Goal: Find specific page/section: Find specific page/section

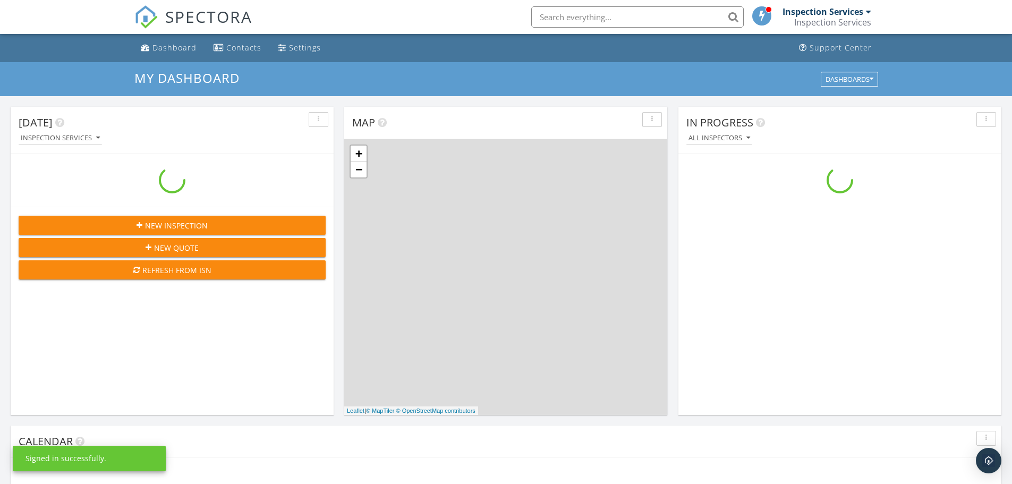
scroll to position [983, 1028]
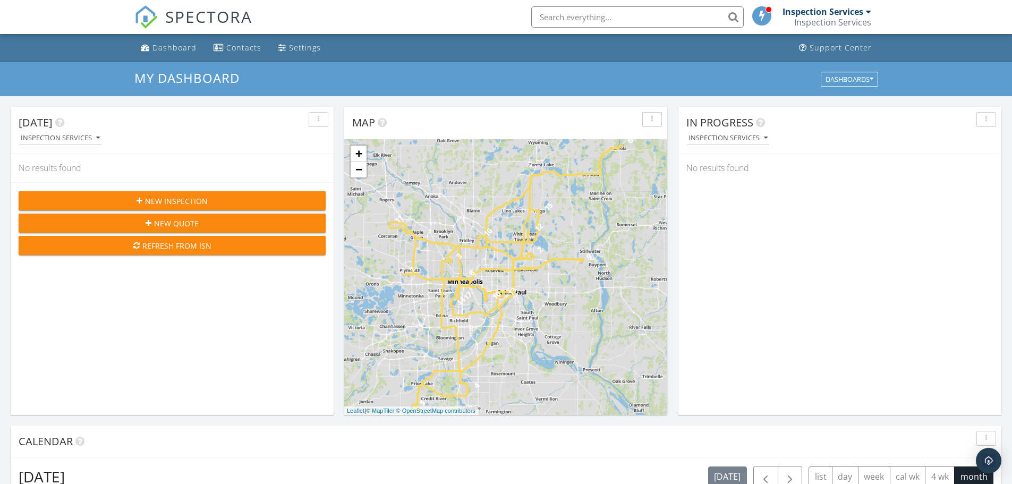
click at [619, 11] on input "text" at bounding box center [637, 16] width 212 height 21
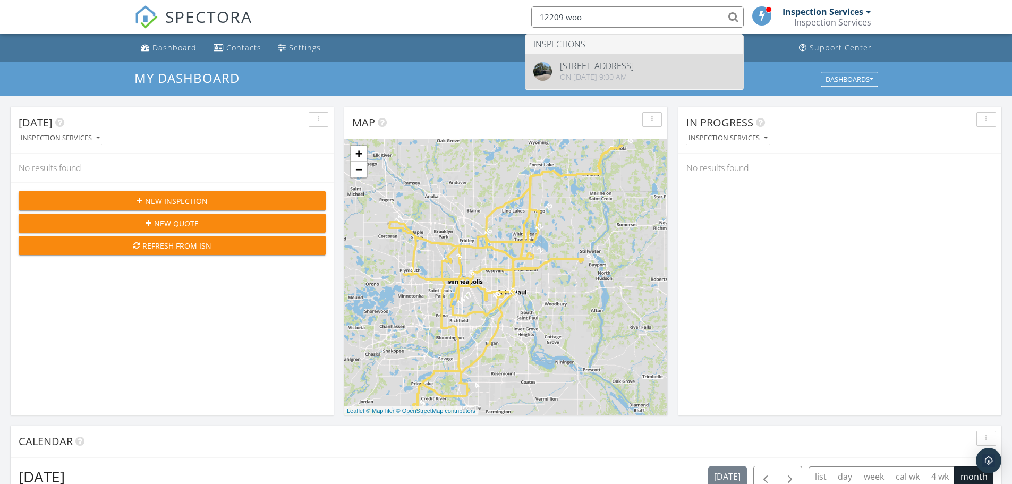
type input "12209 woo"
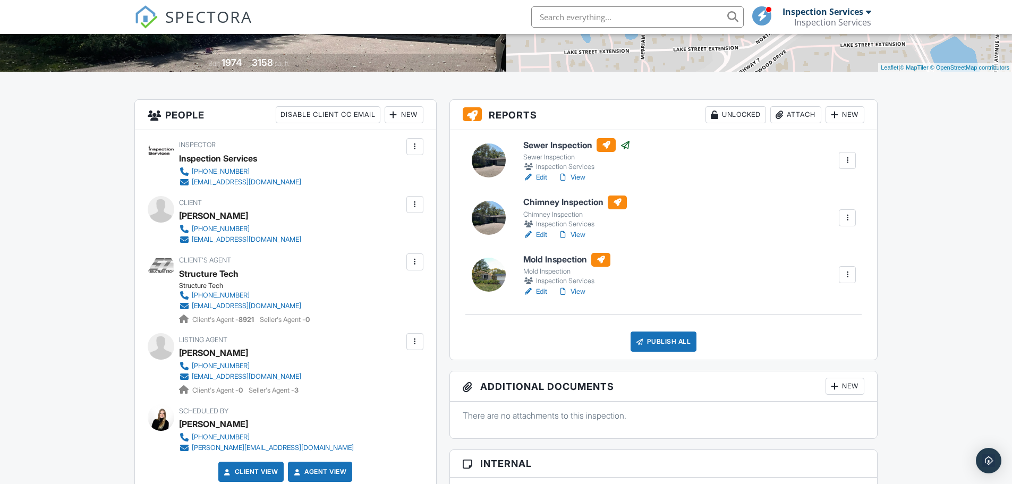
scroll to position [212, 0]
click at [546, 289] on link "Edit" at bounding box center [535, 291] width 24 height 11
